Goal: Task Accomplishment & Management: Use online tool/utility

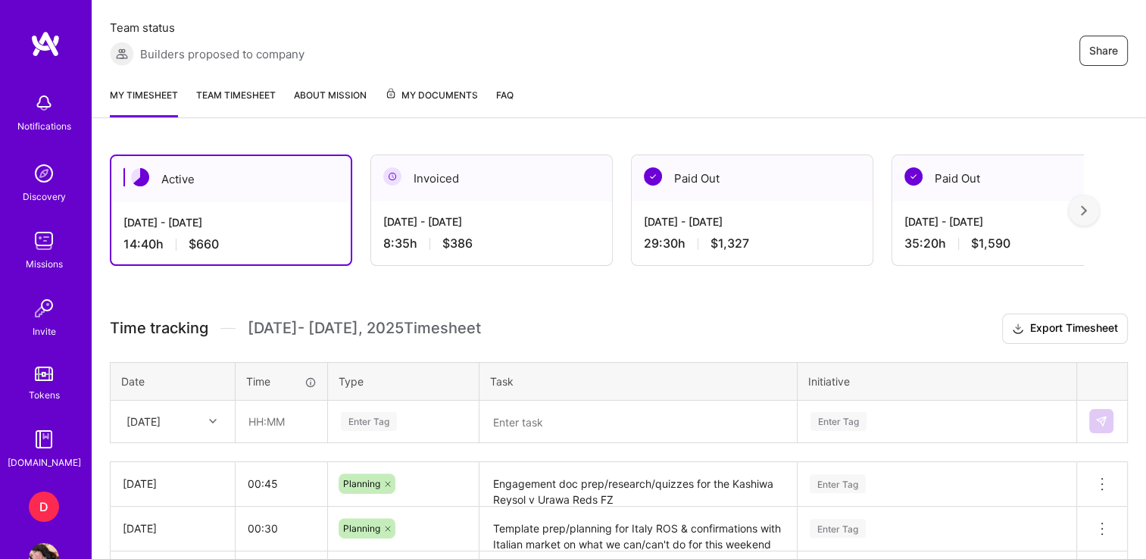
scroll to position [291, 0]
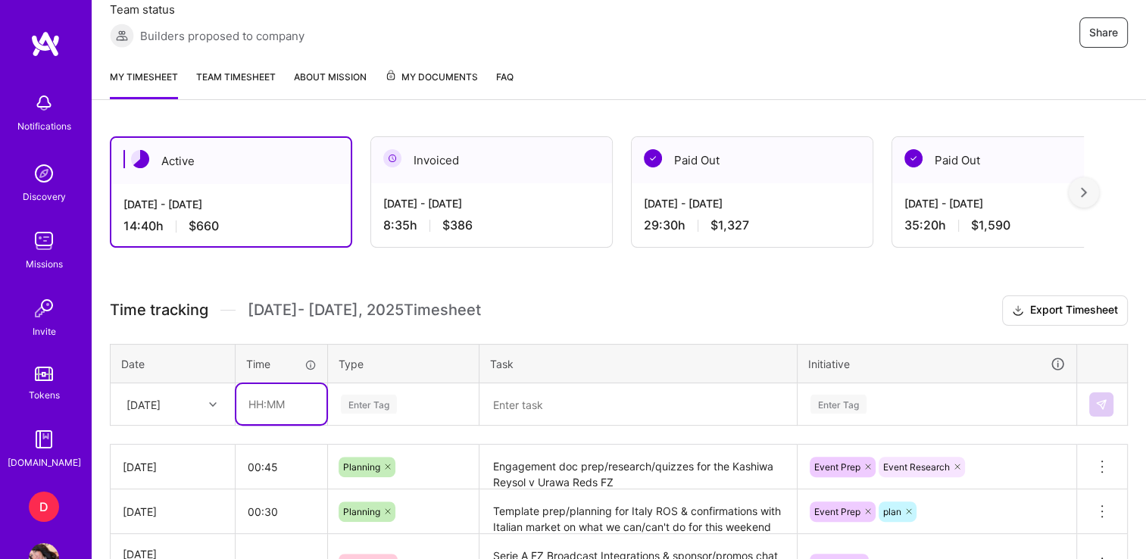
click at [254, 405] on input "text" at bounding box center [281, 404] width 90 height 40
type input "03:45"
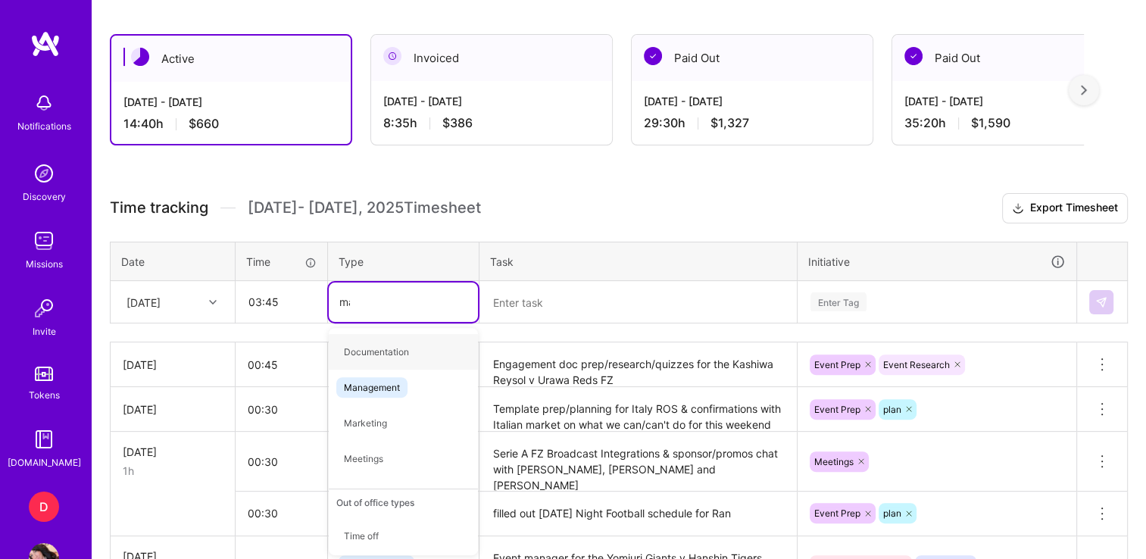
type input "man"
click at [367, 344] on span "Management" at bounding box center [371, 351] width 71 height 20
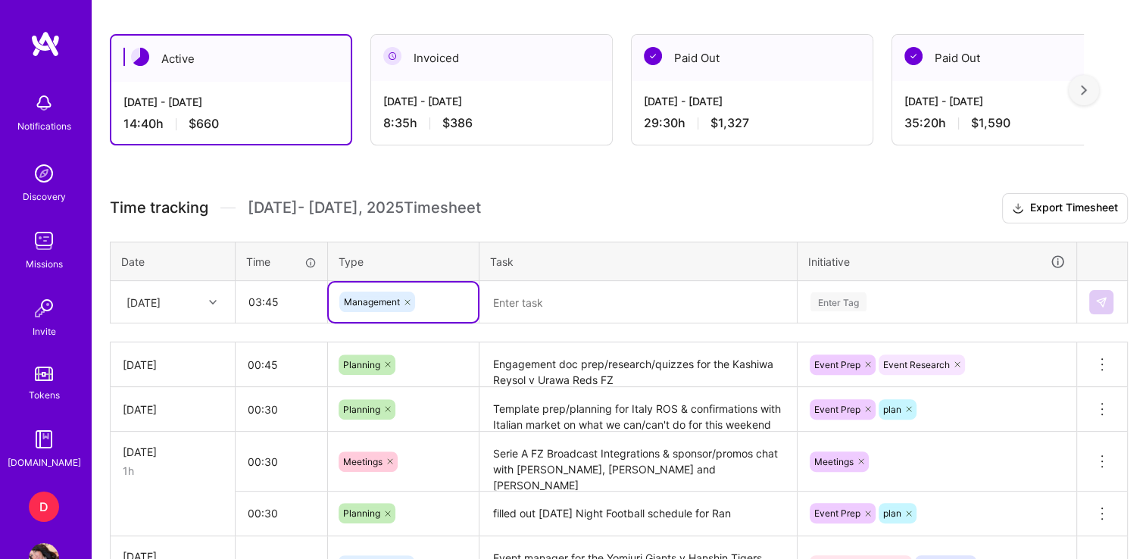
click at [547, 298] on textarea at bounding box center [638, 301] width 314 height 39
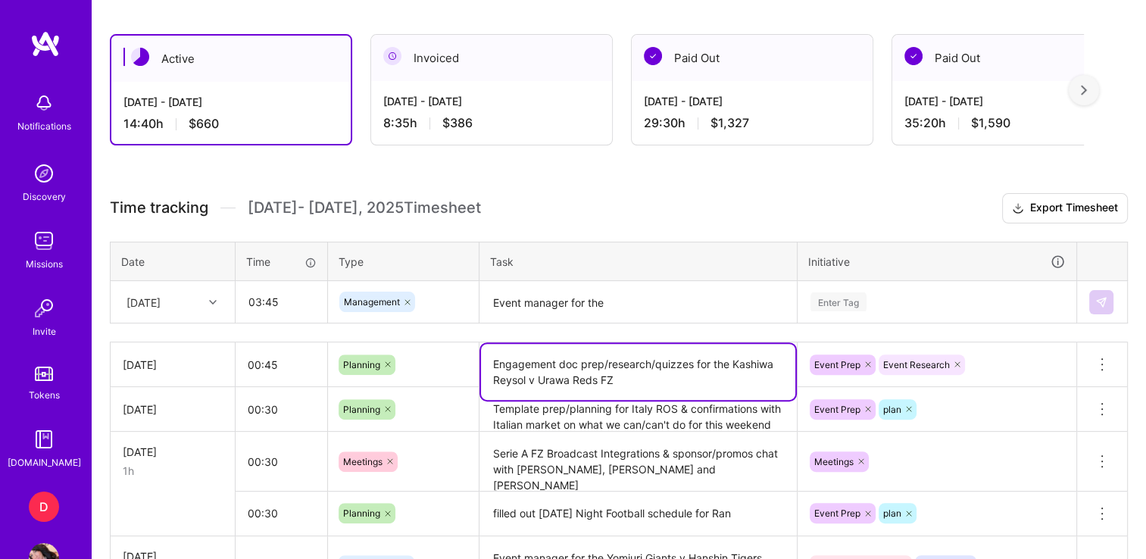
drag, startPoint x: 631, startPoint y: 381, endPoint x: 731, endPoint y: 365, distance: 101.2
click at [731, 365] on textarea "Engagement doc prep/research/quizzes for the Kashiwa Reysol v Urawa Reds FZ" at bounding box center [638, 372] width 314 height 56
click at [622, 297] on textarea "Event manager for the" at bounding box center [638, 302] width 314 height 40
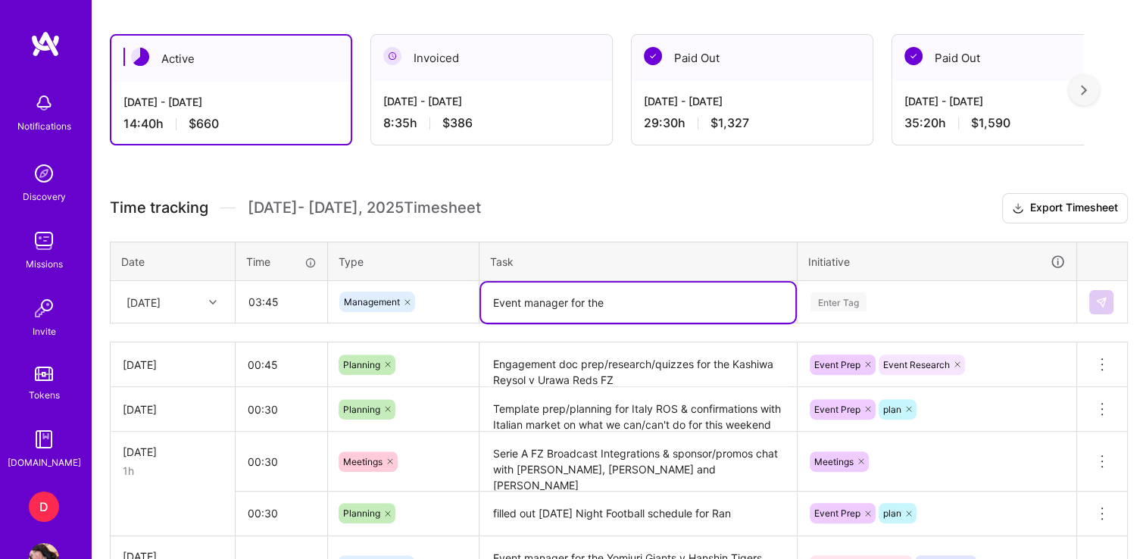
paste textarea "[PERSON_NAME] v Urawa Reds FZ"
type textarea "Event manager for the [PERSON_NAME] v Urawa Reds FZ"
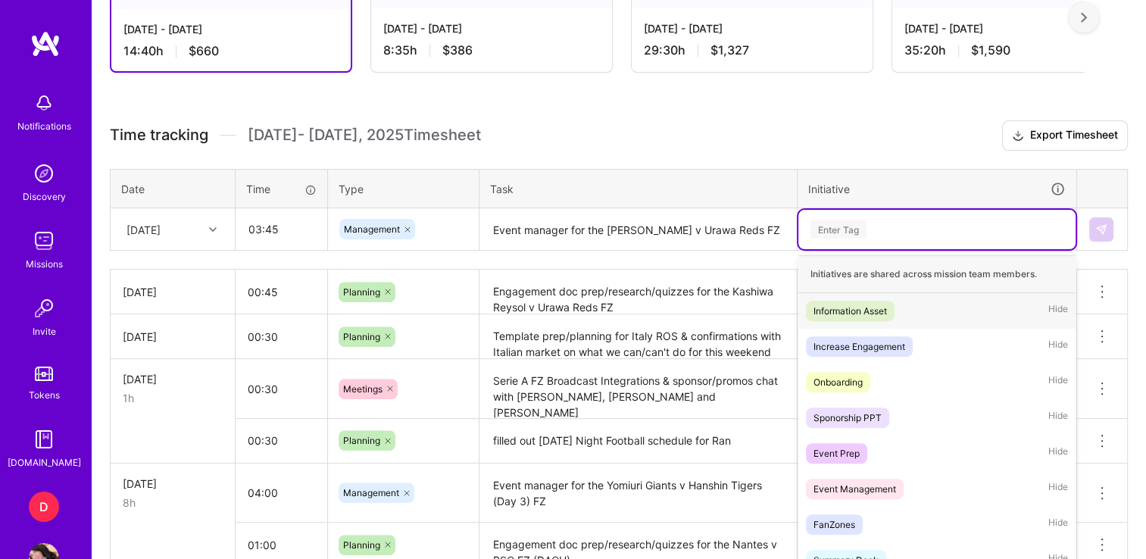
click at [853, 249] on div "option Information Asset focused, 1 of 31. 31 results available. Use Up and Dow…" at bounding box center [936, 229] width 277 height 39
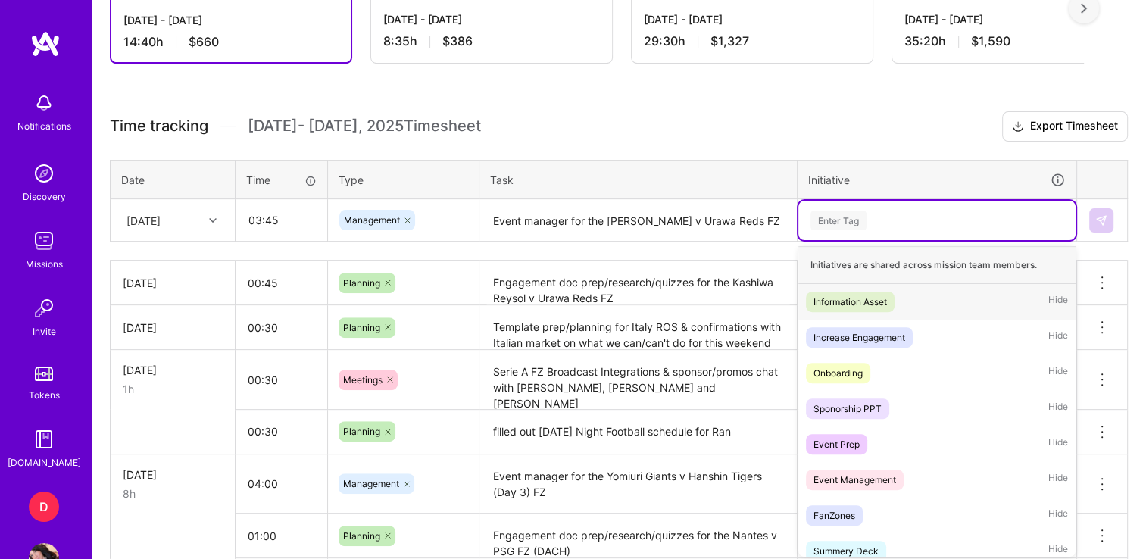
scroll to position [475, 0]
click at [856, 480] on div "Event Management" at bounding box center [854, 479] width 83 height 16
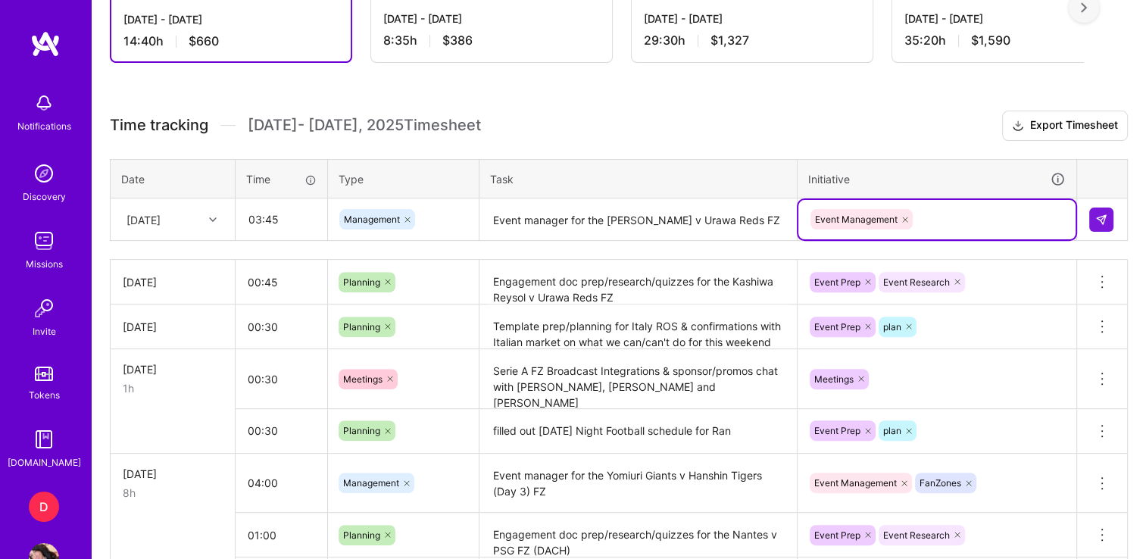
click at [952, 214] on div "Event Management" at bounding box center [937, 218] width 256 height 23
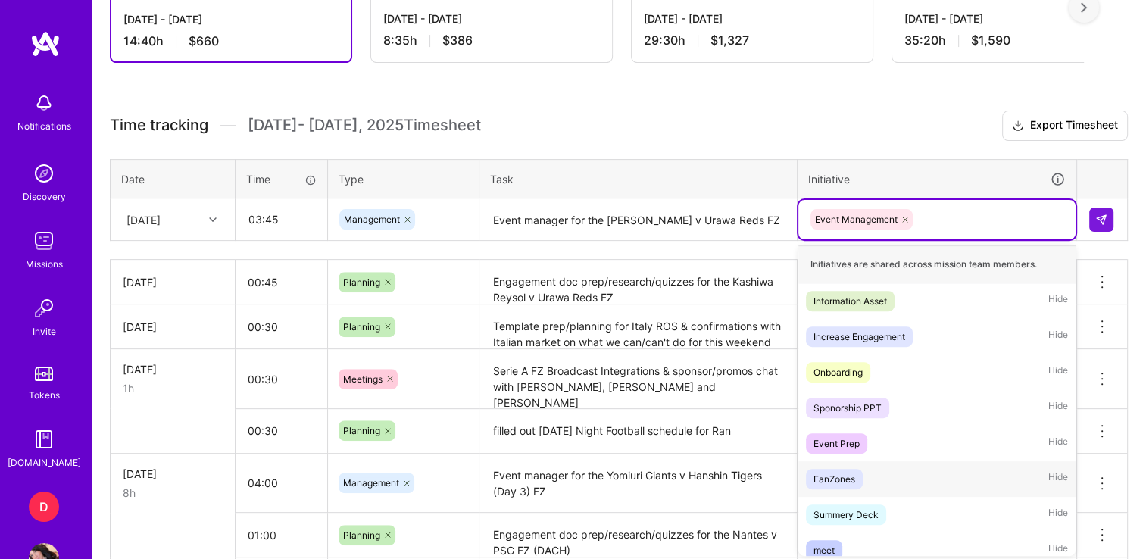
click at [842, 483] on span "FanZones" at bounding box center [834, 479] width 57 height 20
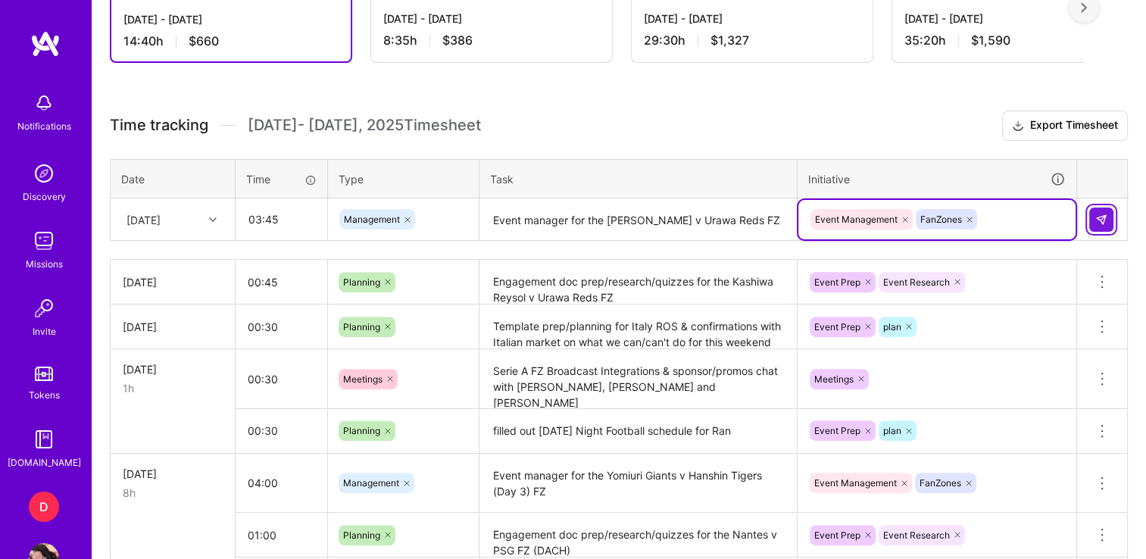
click at [1095, 214] on img at bounding box center [1101, 220] width 12 height 12
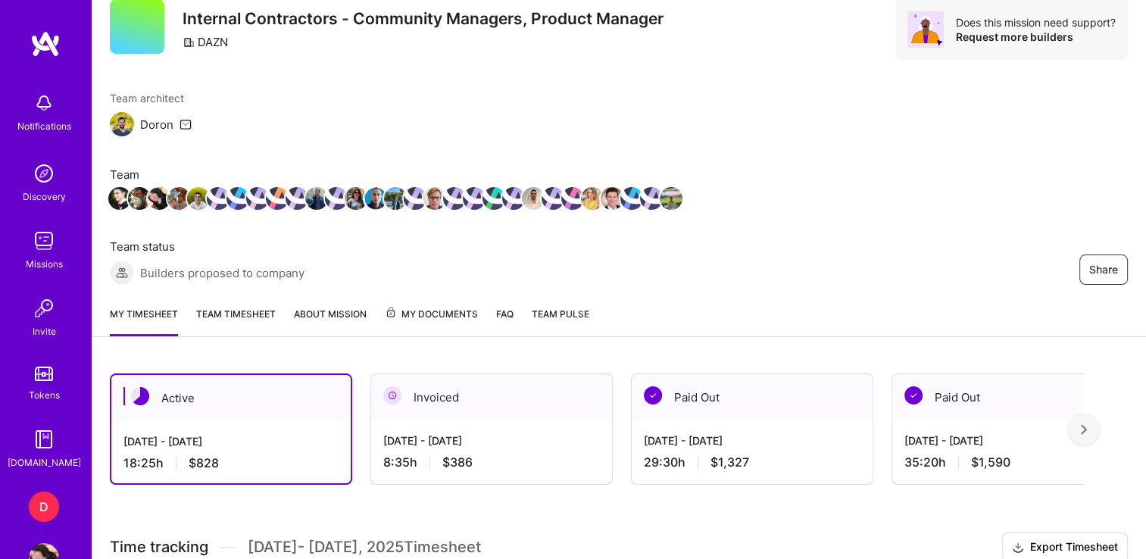
scroll to position [0, 0]
